Goal: Navigation & Orientation: Find specific page/section

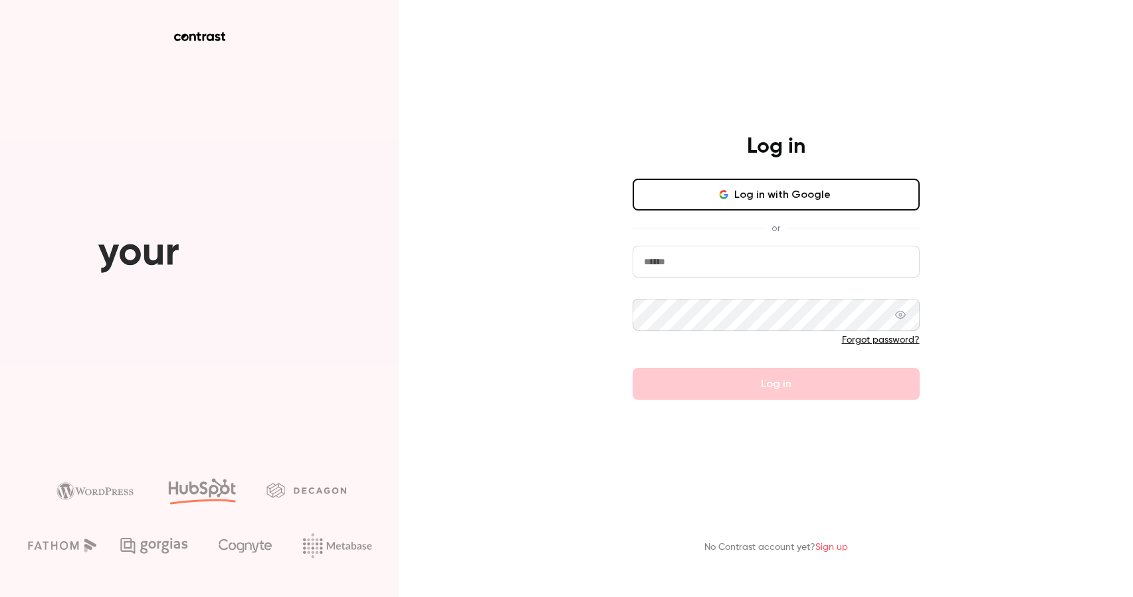
click at [779, 205] on button "Log in with Google" at bounding box center [776, 195] width 287 height 32
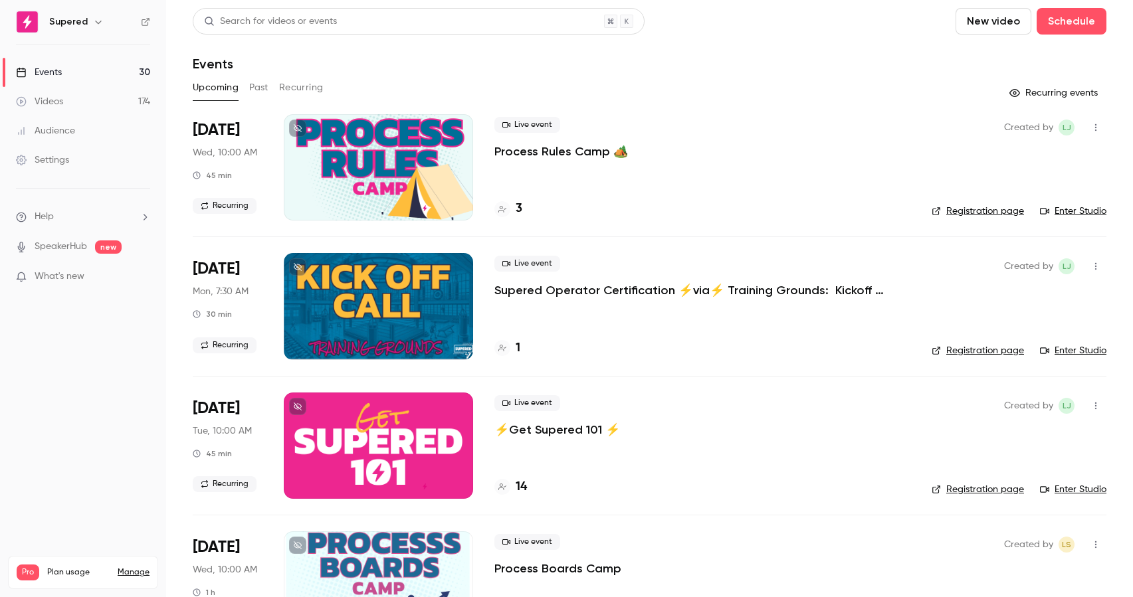
click at [519, 206] on h4 "3" at bounding box center [519, 209] width 7 height 18
click at [1077, 215] on link "Enter Studio" at bounding box center [1073, 211] width 66 height 13
